Goal: Task Accomplishment & Management: Manage account settings

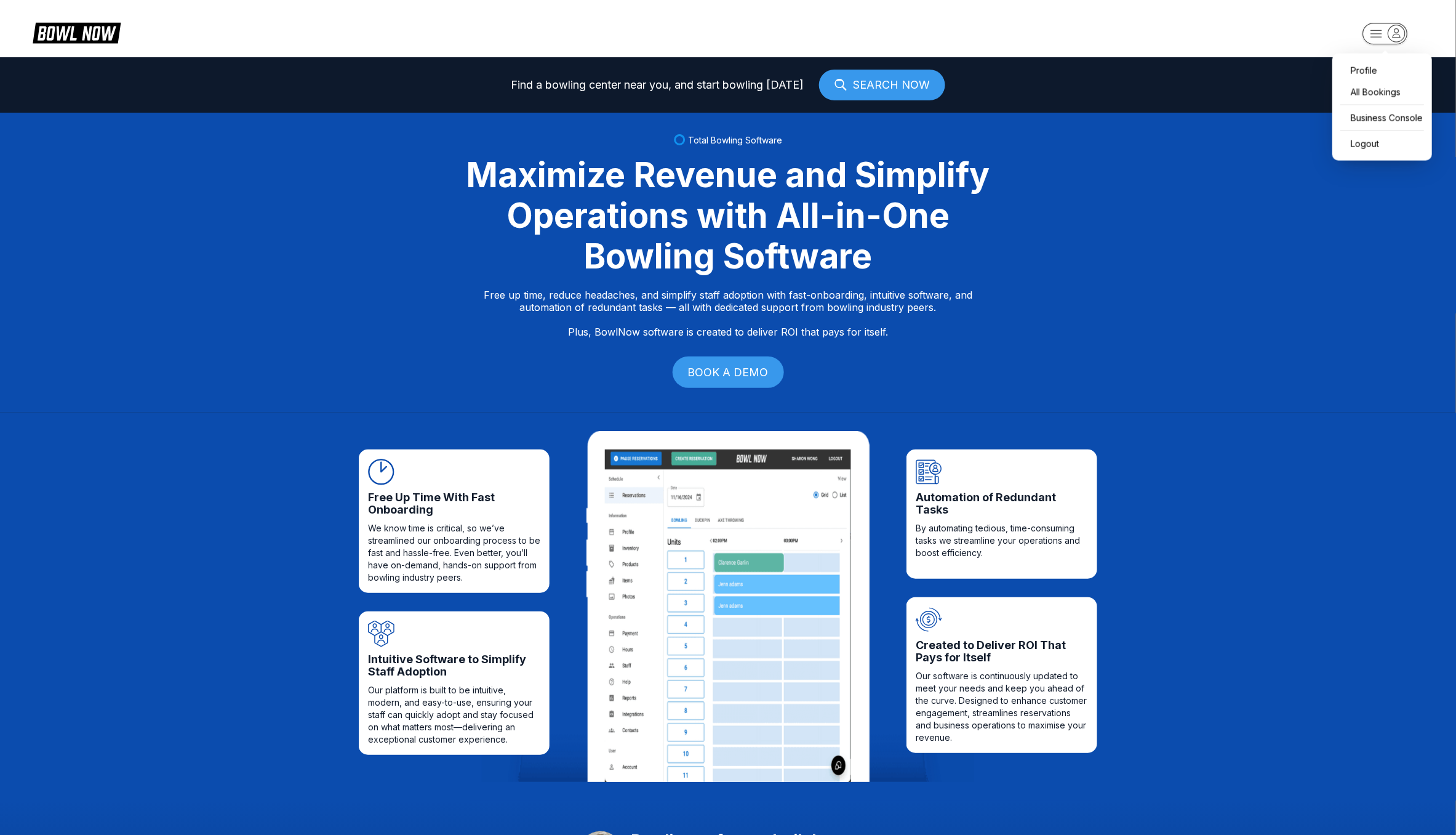
click at [1397, 28] on icon "button" at bounding box center [1398, 32] width 8 height 8
click at [1365, 118] on div "Business Console" at bounding box center [1382, 118] width 87 height 22
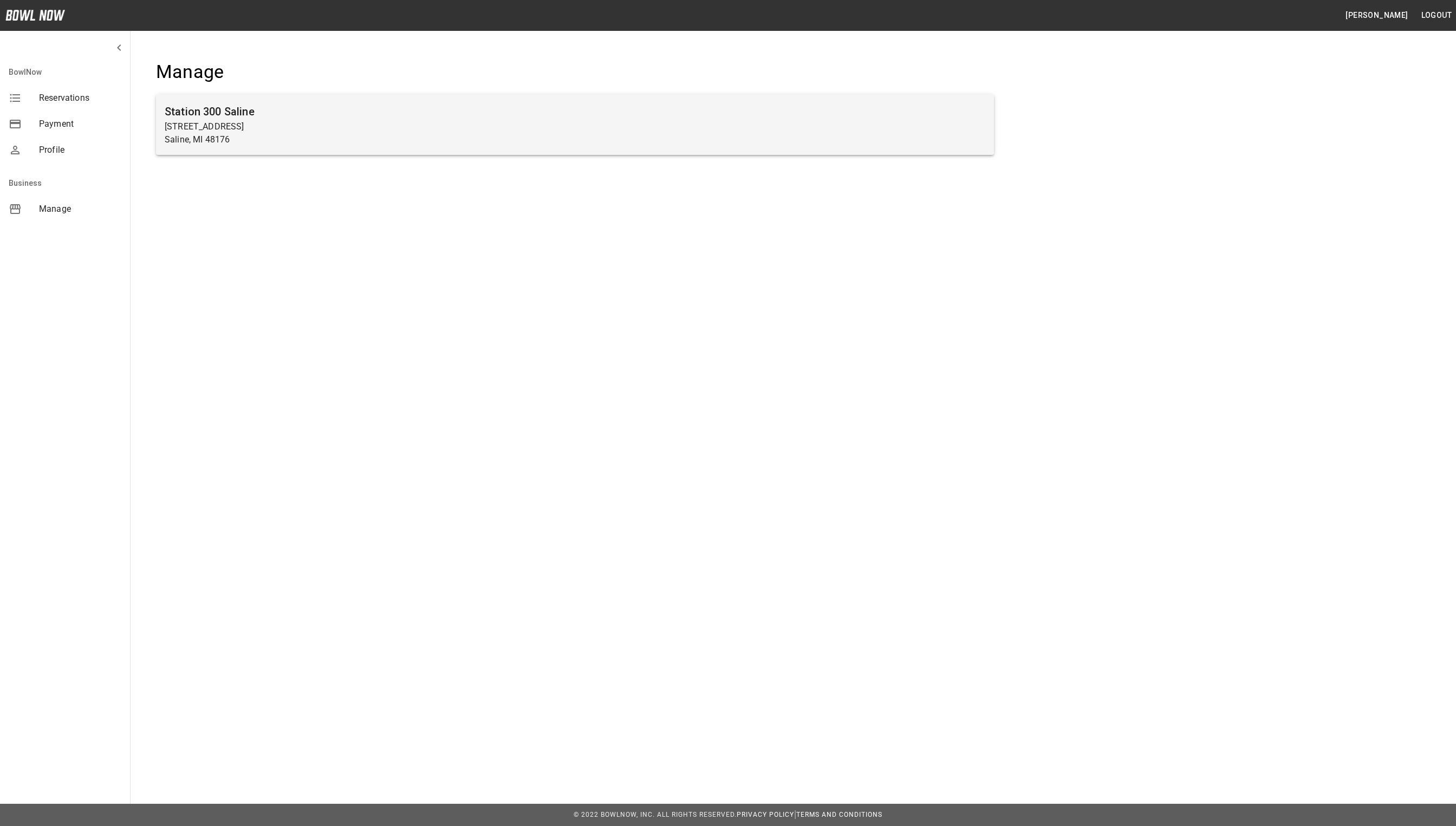
click at [515, 127] on p "[STREET_ADDRESS]" at bounding box center [575, 127] width 821 height 13
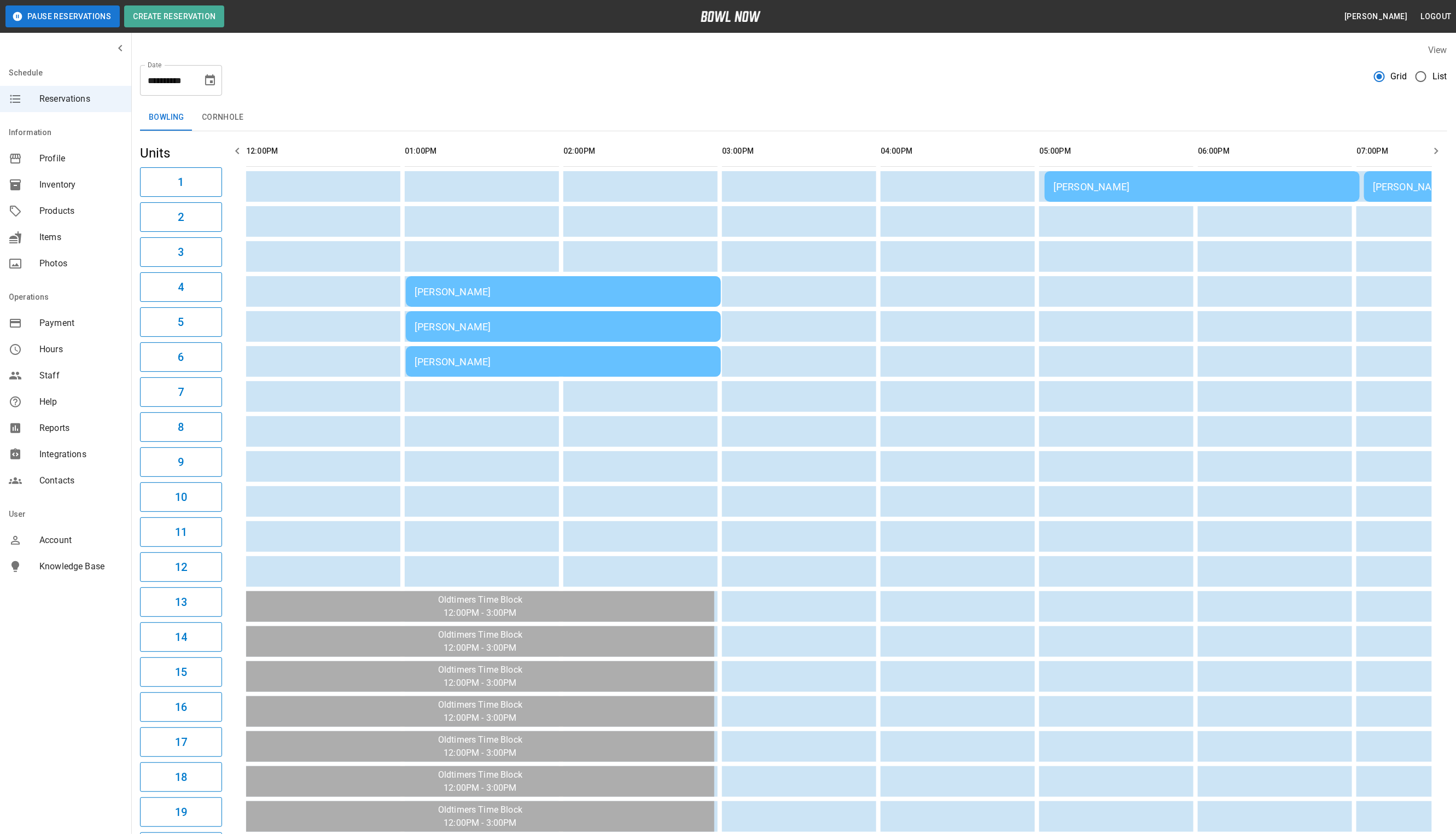
click at [527, 296] on div "[PERSON_NAME]" at bounding box center [563, 292] width 297 height 11
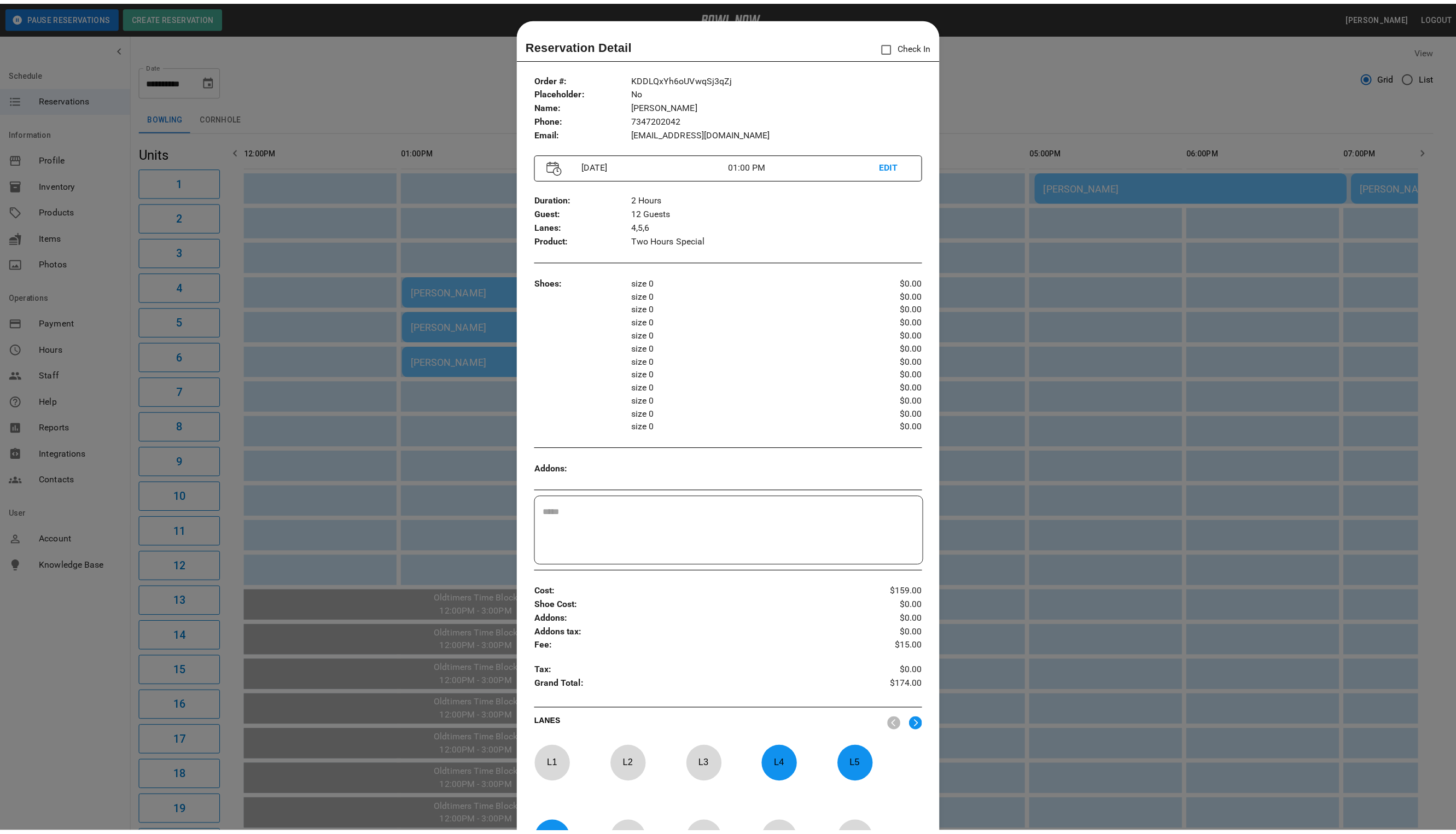
scroll to position [17, 0]
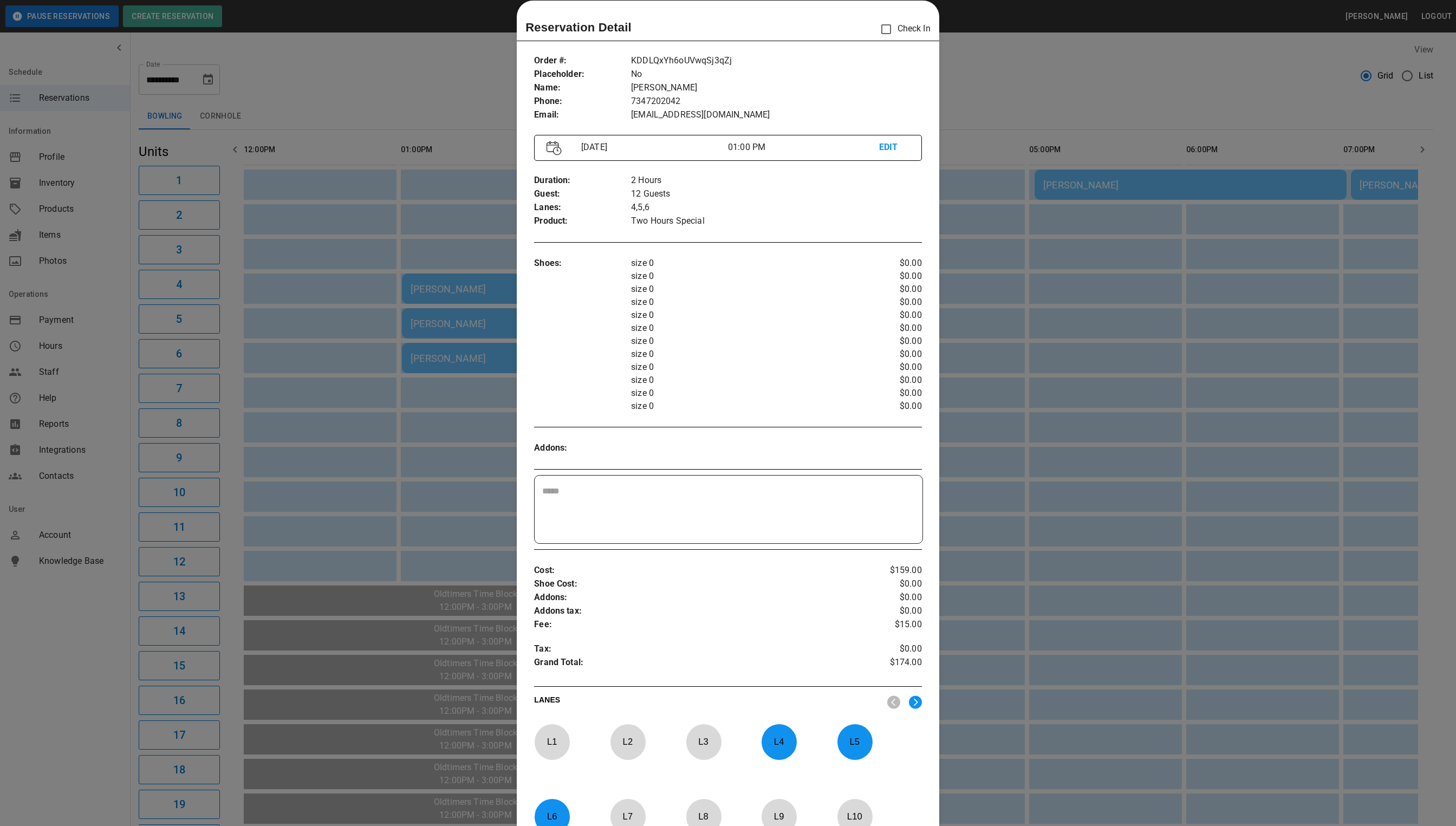
click at [987, 67] on div at bounding box center [728, 413] width 1456 height 826
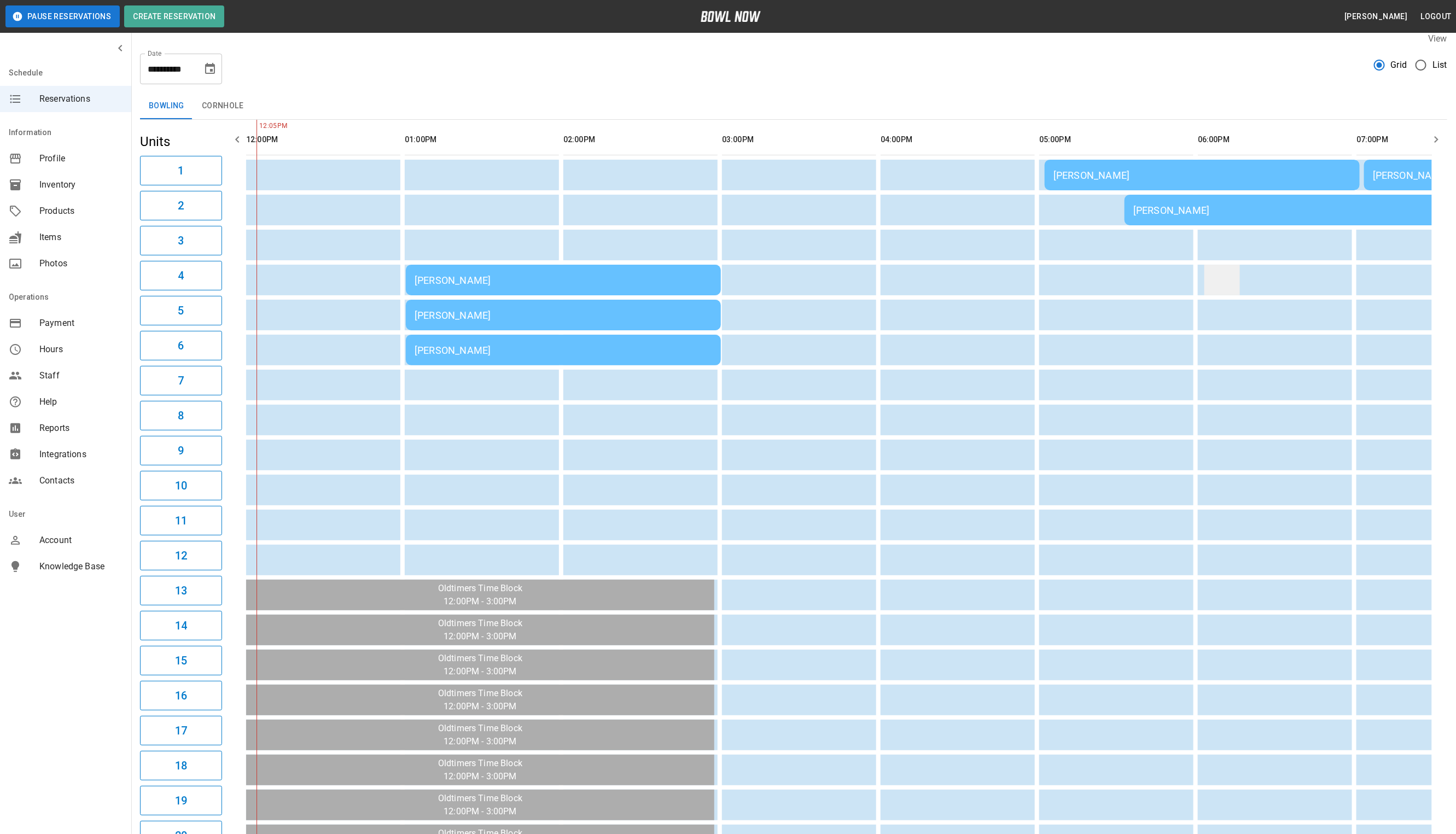
scroll to position [0, 0]
